Goal: Obtain resource: Download file/media

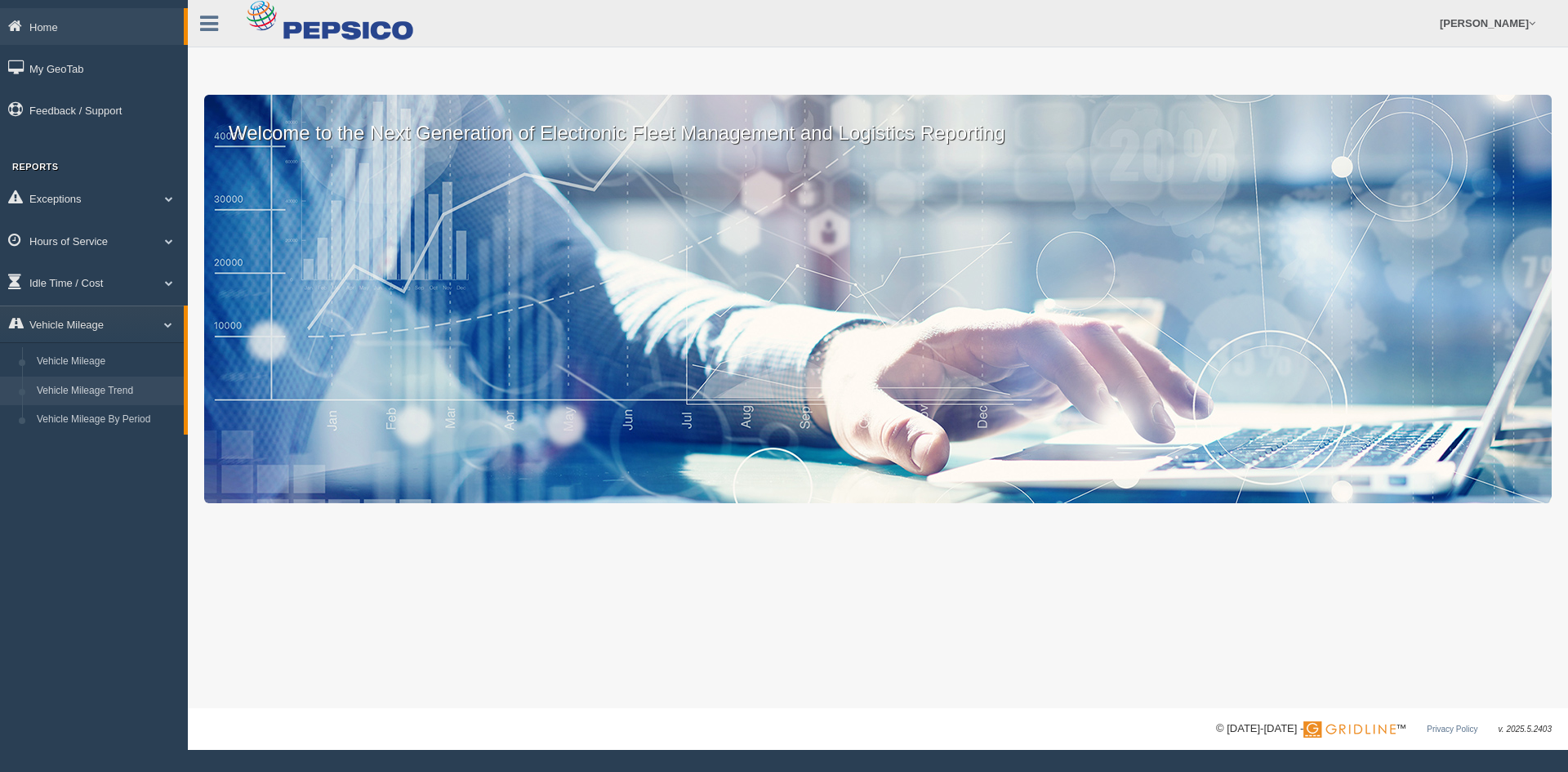
click at [111, 377] on link "Vehicle Mileage Trend" at bounding box center [106, 391] width 154 height 29
click at [120, 364] on link "Vehicle Mileage" at bounding box center [106, 361] width 154 height 29
click at [119, 321] on link "Vehicle Mileage" at bounding box center [94, 324] width 188 height 37
click at [131, 360] on link "Vehicle Mileage" at bounding box center [106, 361] width 154 height 29
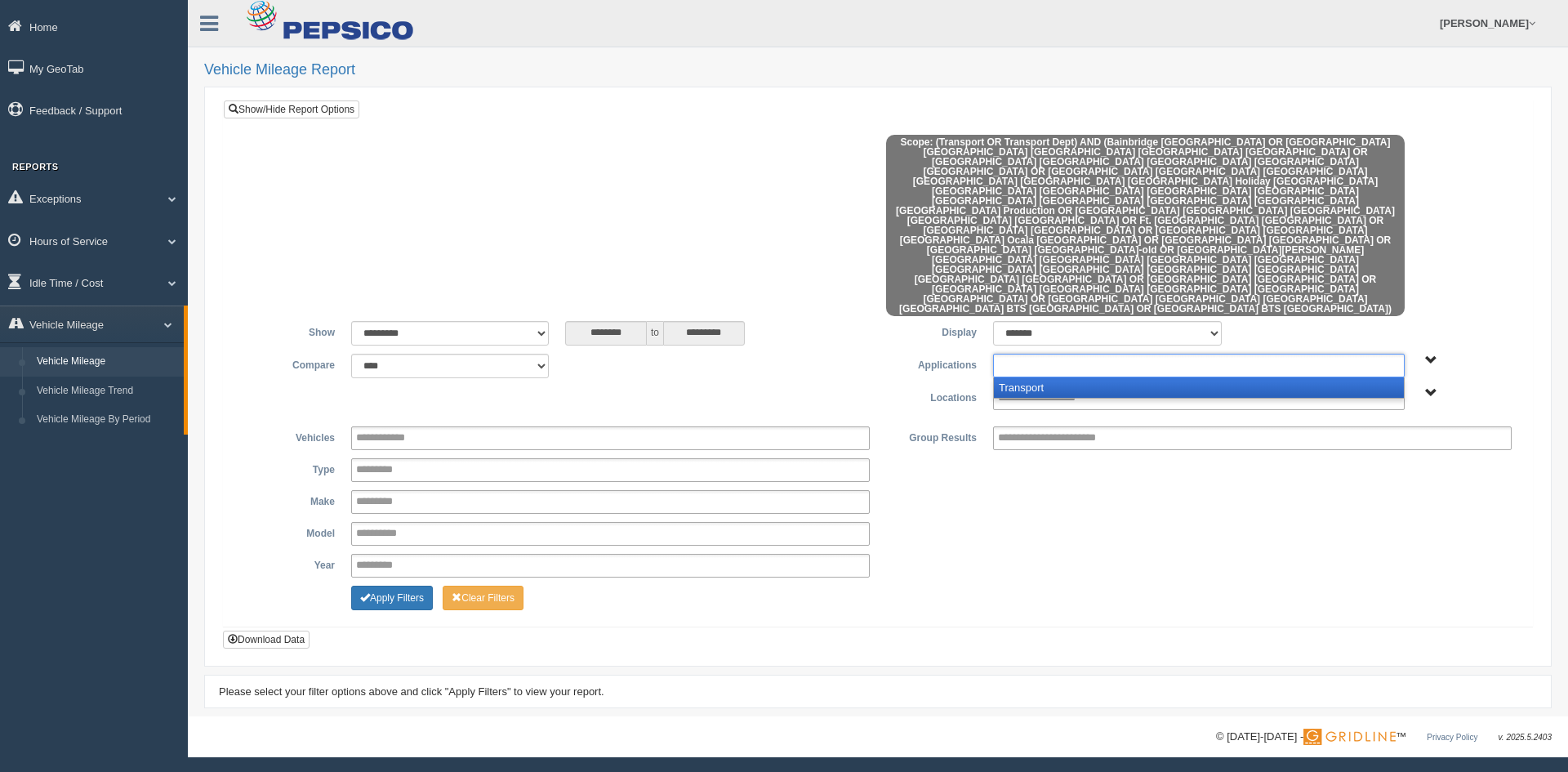
click at [1123, 354] on ul at bounding box center [1198, 366] width 411 height 24
click at [1108, 378] on li "Transport" at bounding box center [1198, 388] width 410 height 20
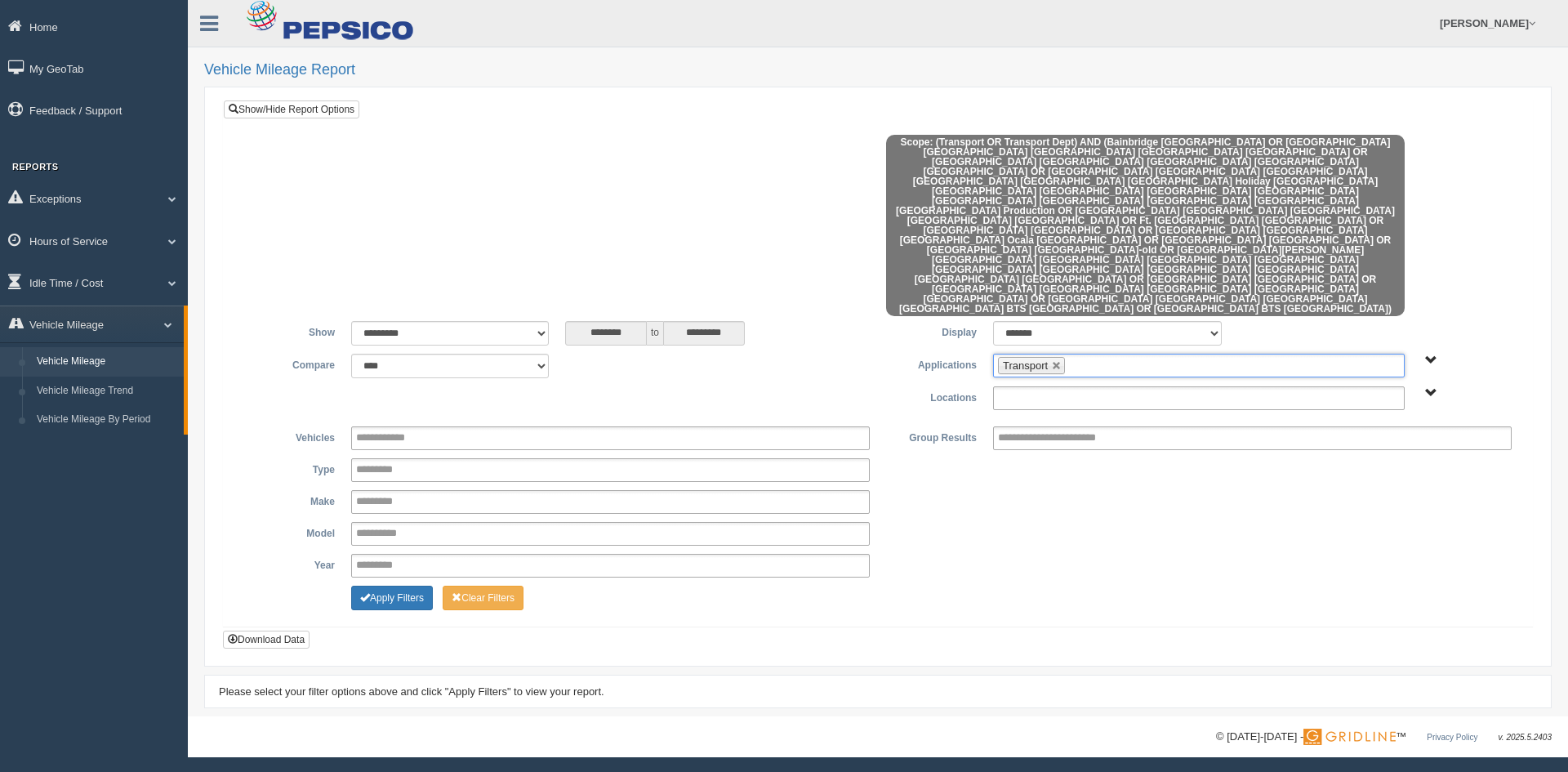
click at [1078, 388] on input "text" at bounding box center [1054, 398] width 113 height 20
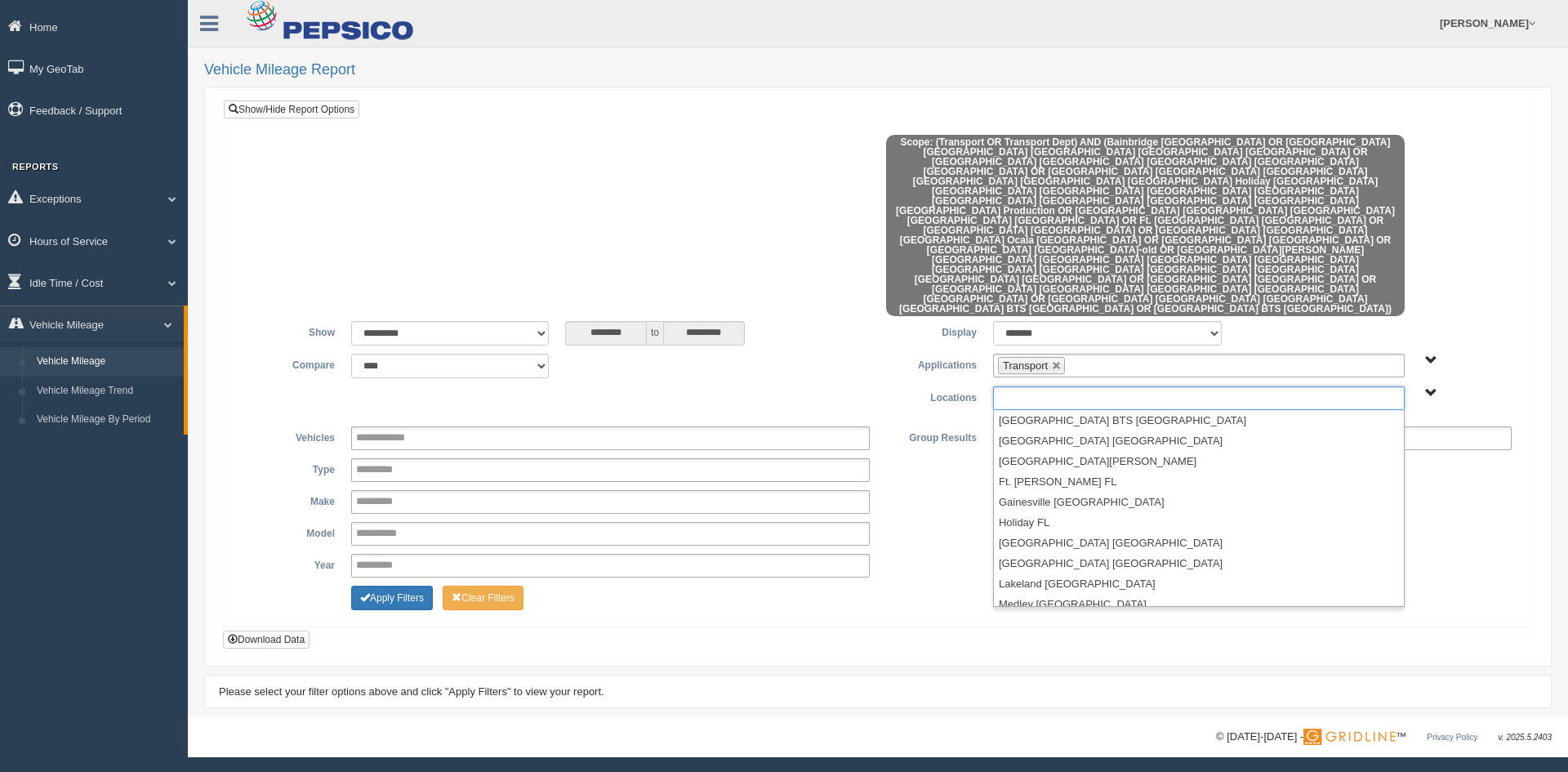
scroll to position [163, 0]
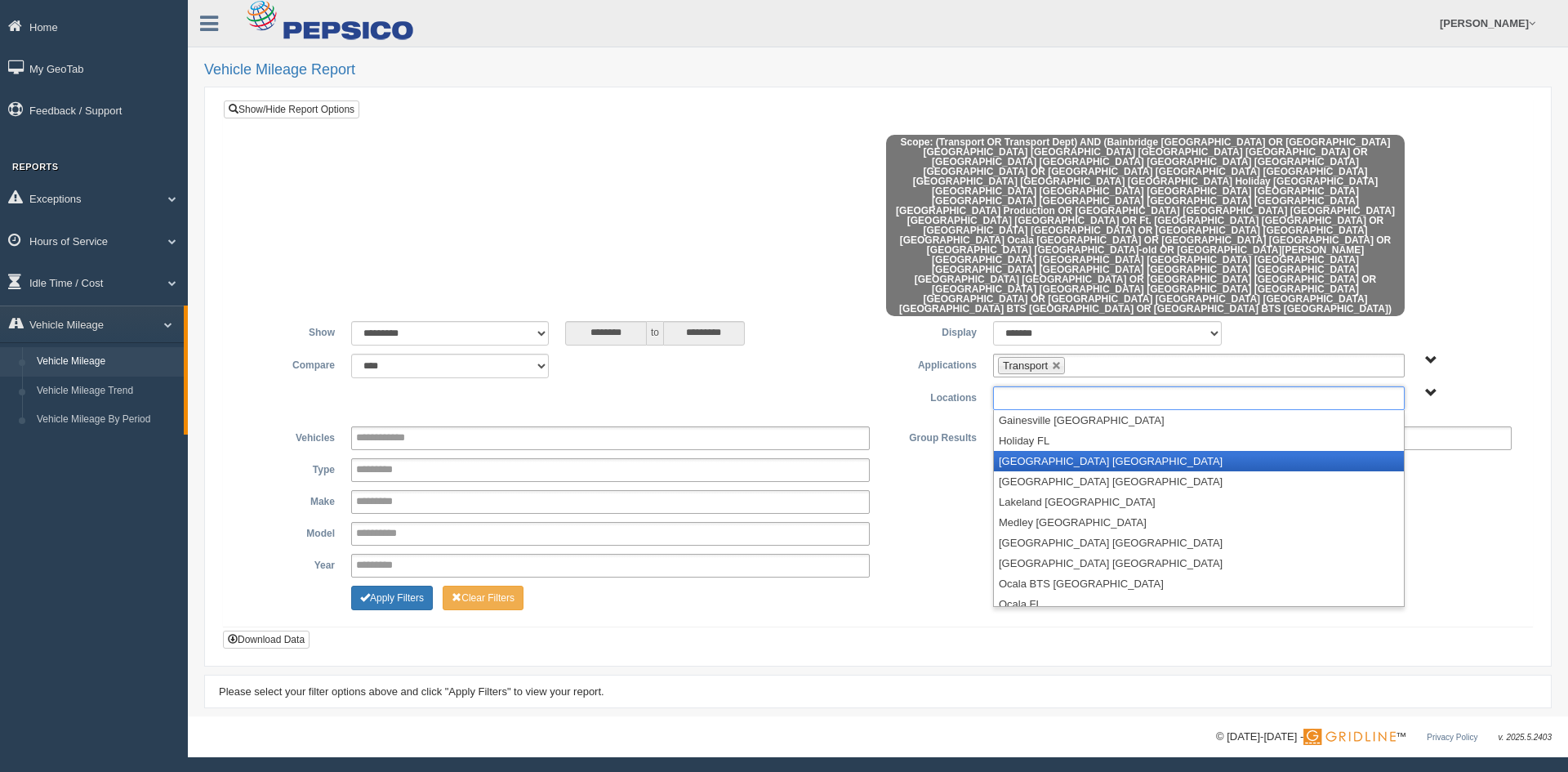
click at [1054, 451] on li "[GEOGRAPHIC_DATA] [GEOGRAPHIC_DATA]" at bounding box center [1198, 461] width 410 height 20
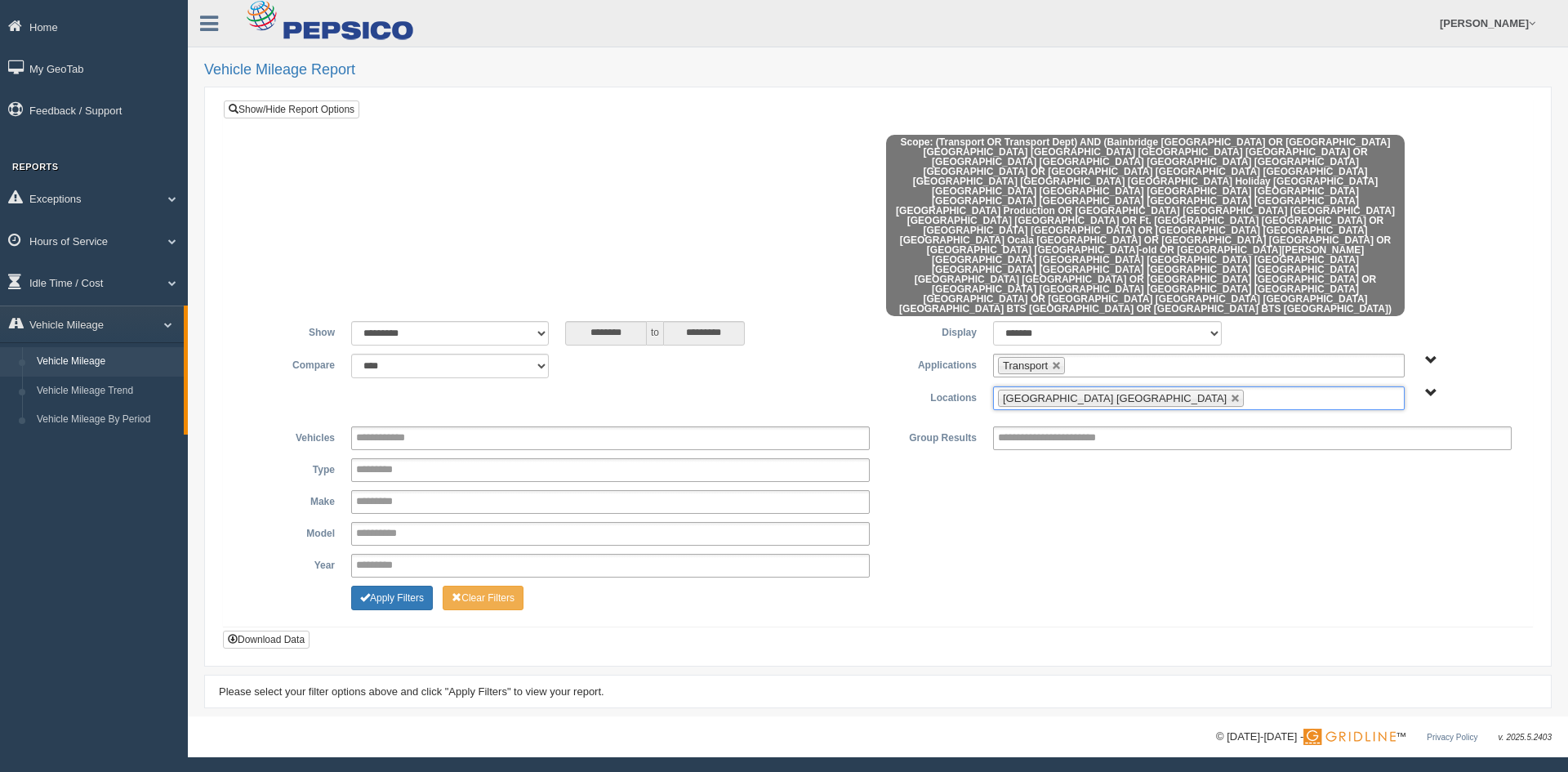
click at [1179, 386] on ul "[GEOGRAPHIC_DATA] [GEOGRAPHIC_DATA]" at bounding box center [1198, 398] width 411 height 24
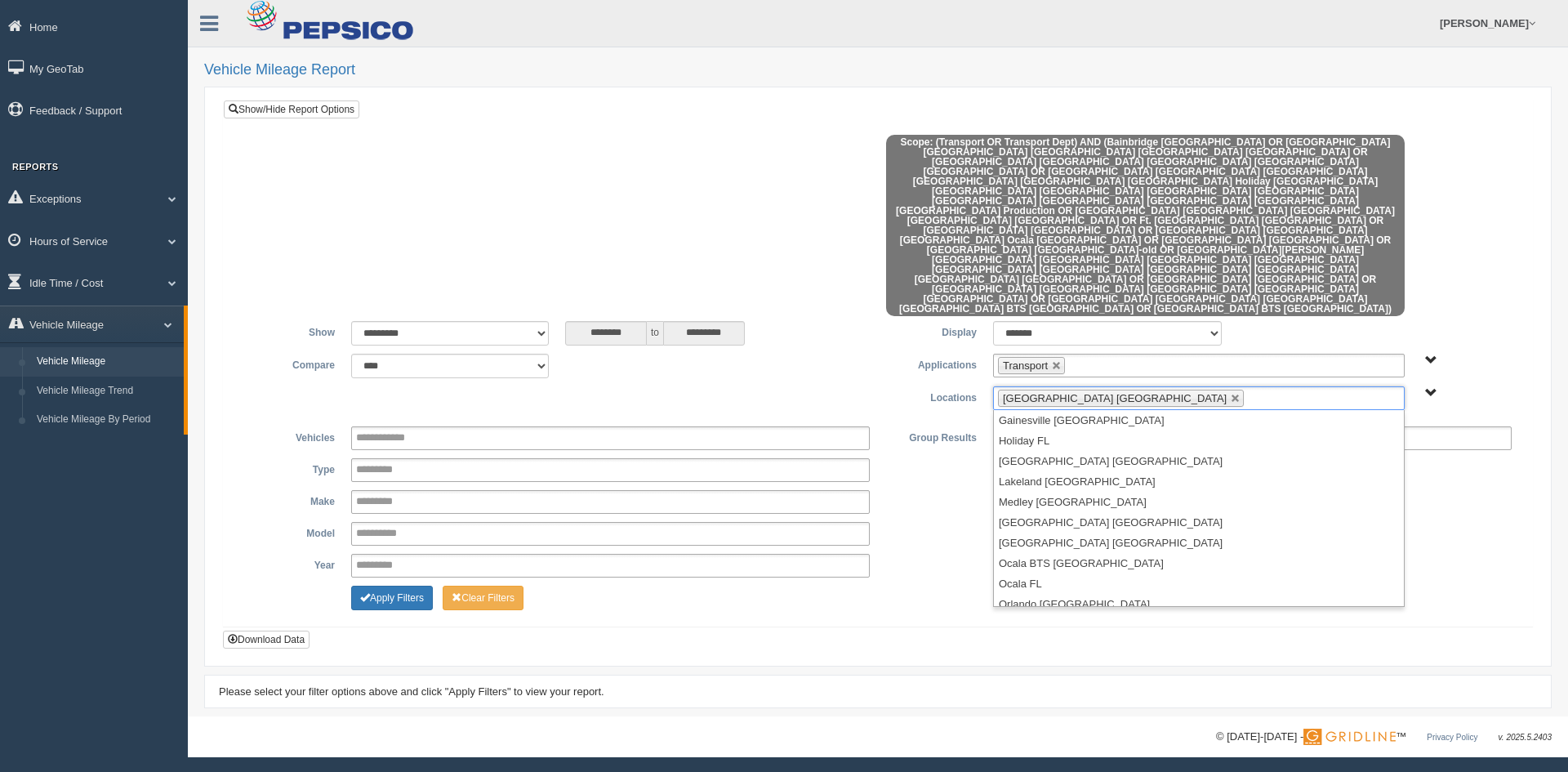
scroll to position [0, 0]
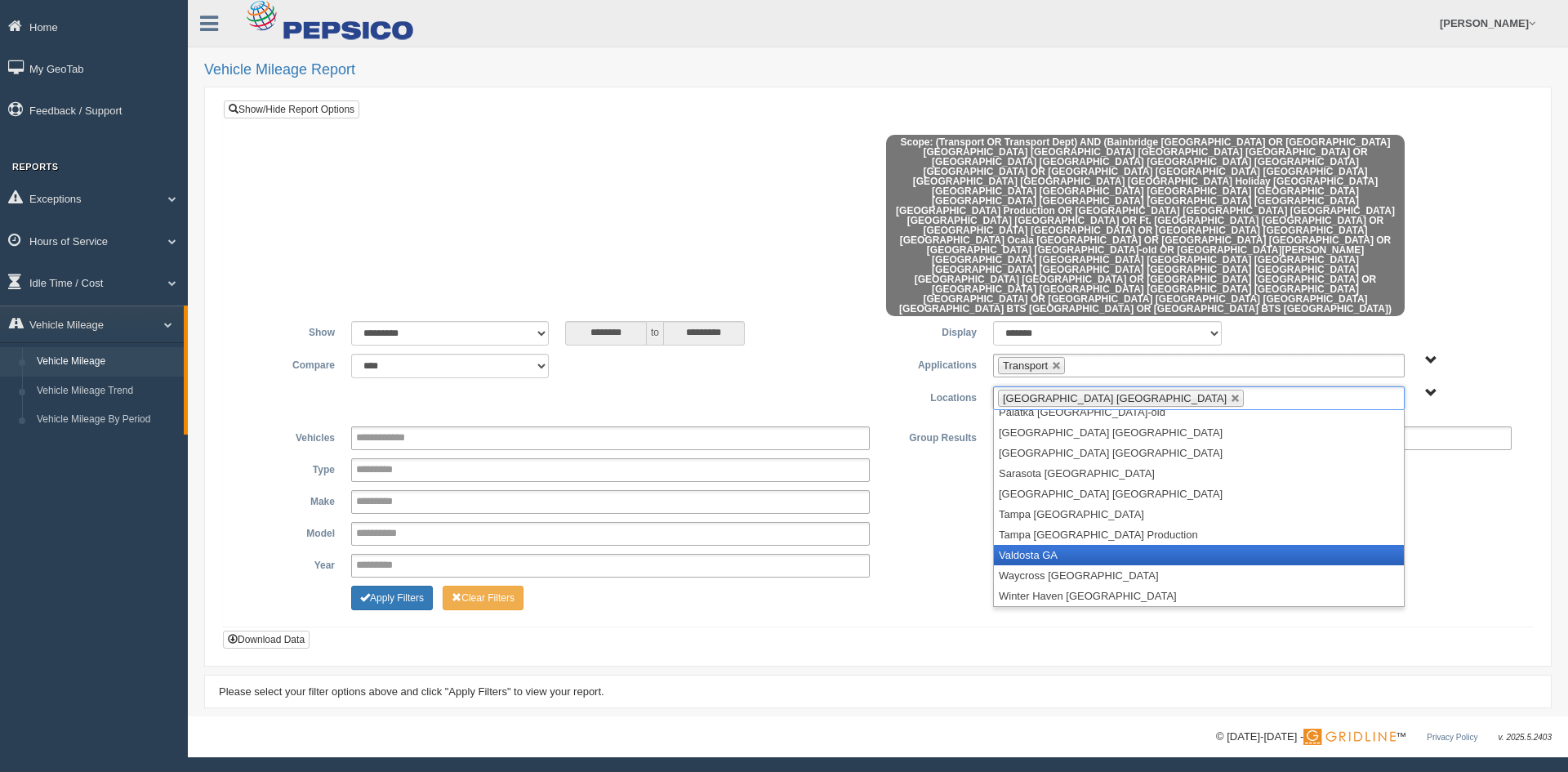
click at [1081, 545] on li "Valdosta GA" at bounding box center [1198, 555] width 410 height 20
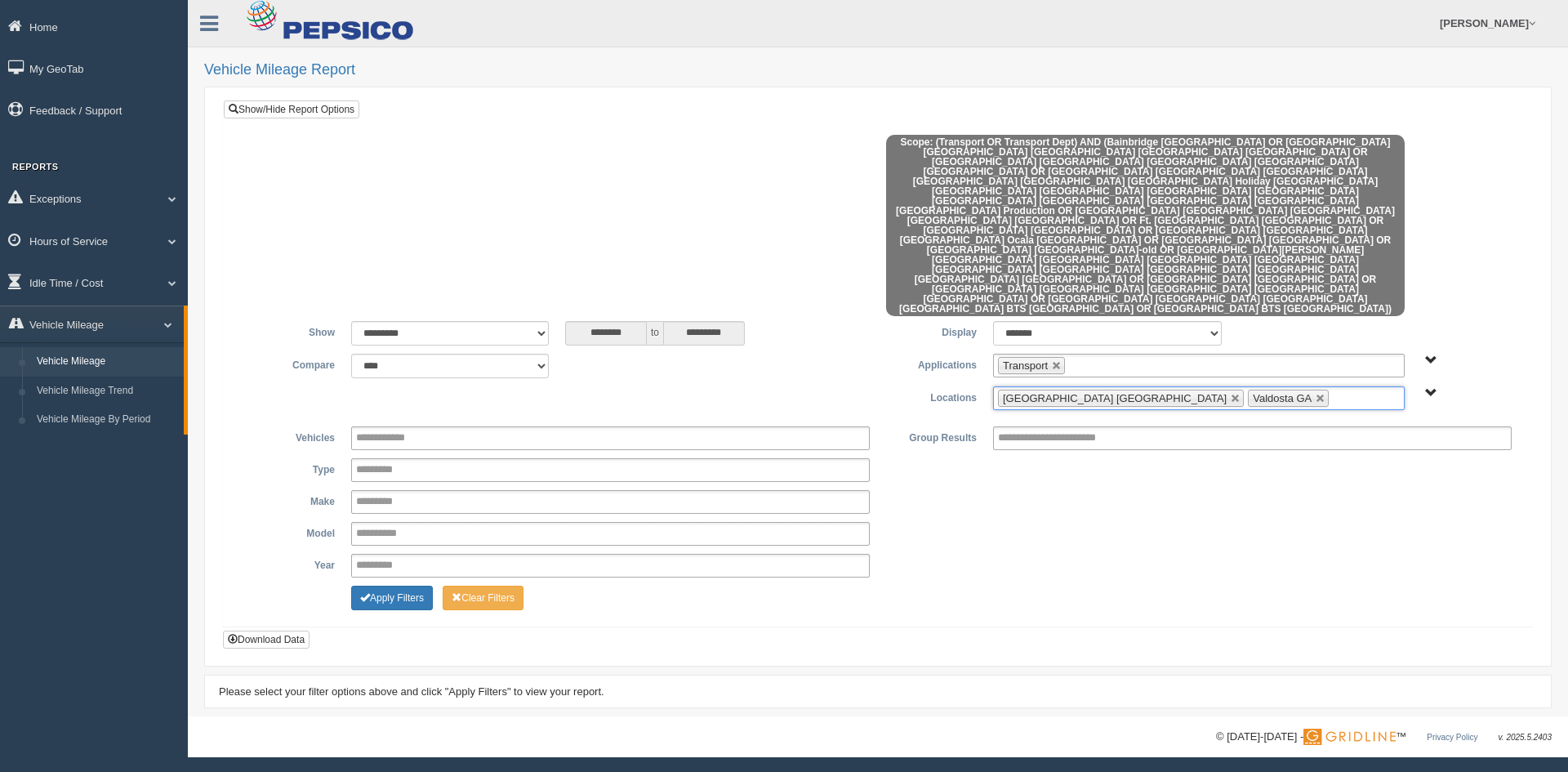
scroll to position [355, 0]
click at [410, 586] on button "Apply Filters" at bounding box center [392, 598] width 82 height 25
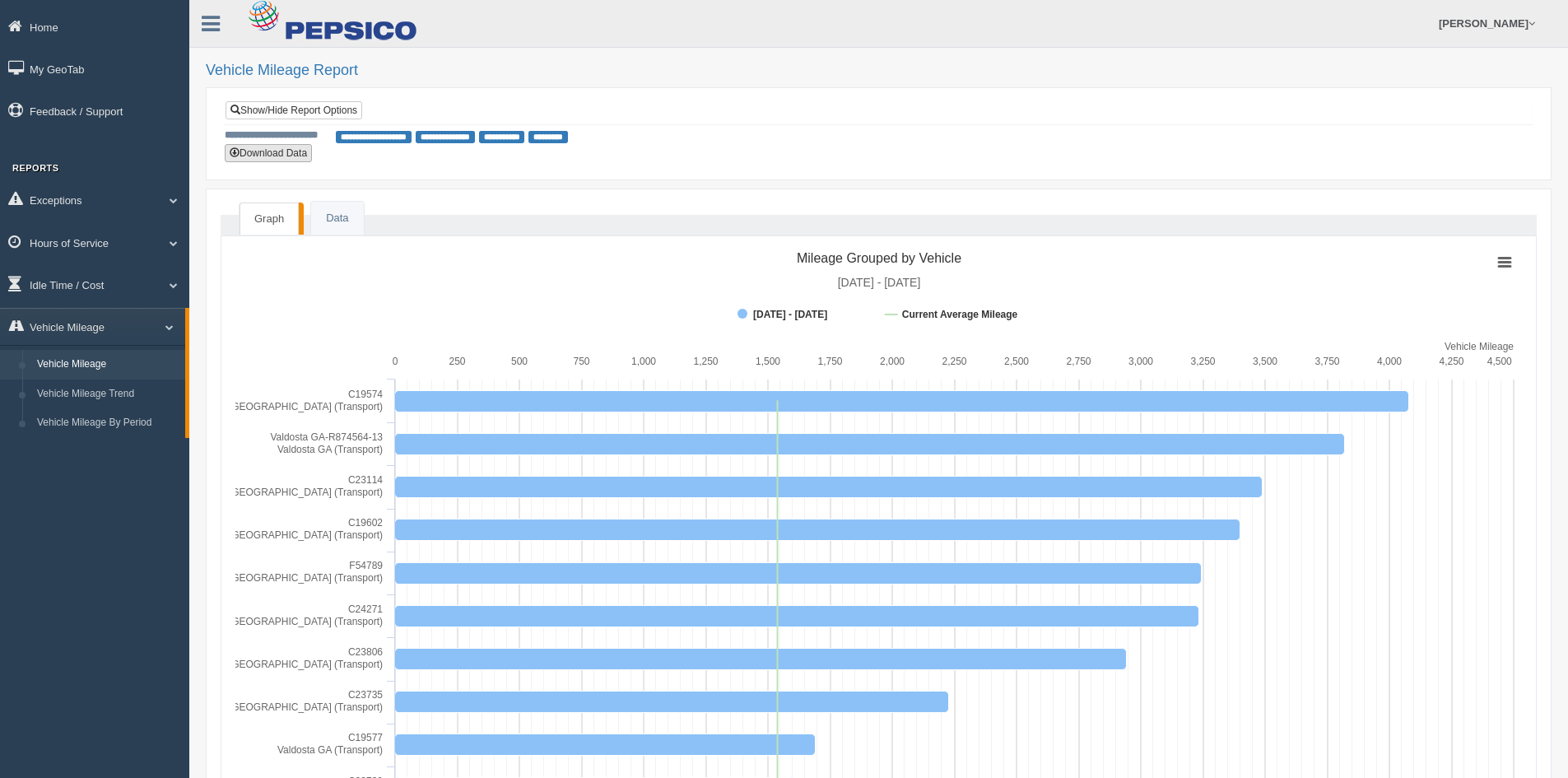
click at [267, 151] on button "Download Data" at bounding box center [268, 154] width 87 height 18
